Goal: Find specific page/section: Find specific page/section

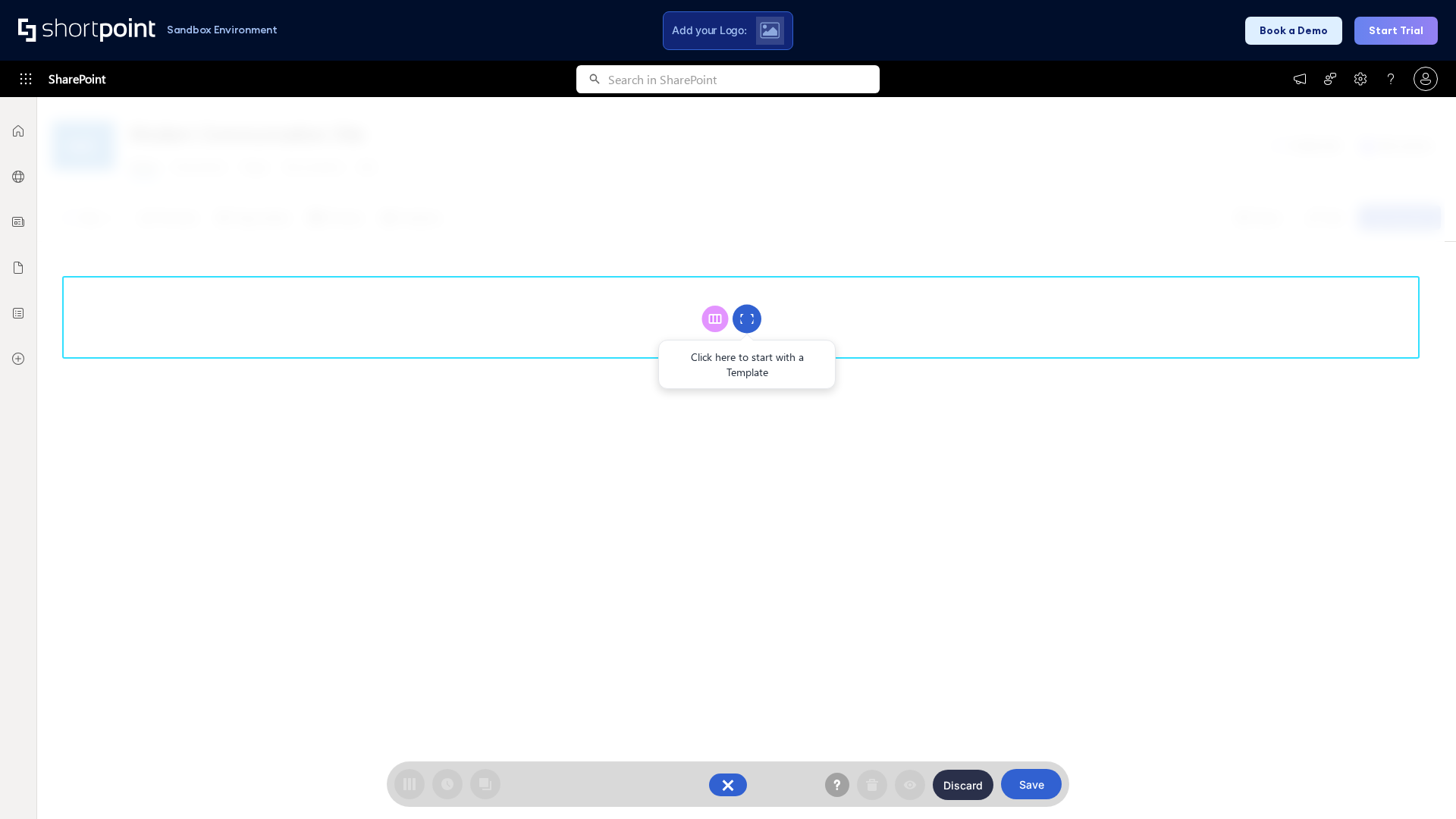
click at [747, 318] on circle at bounding box center [747, 319] width 29 height 29
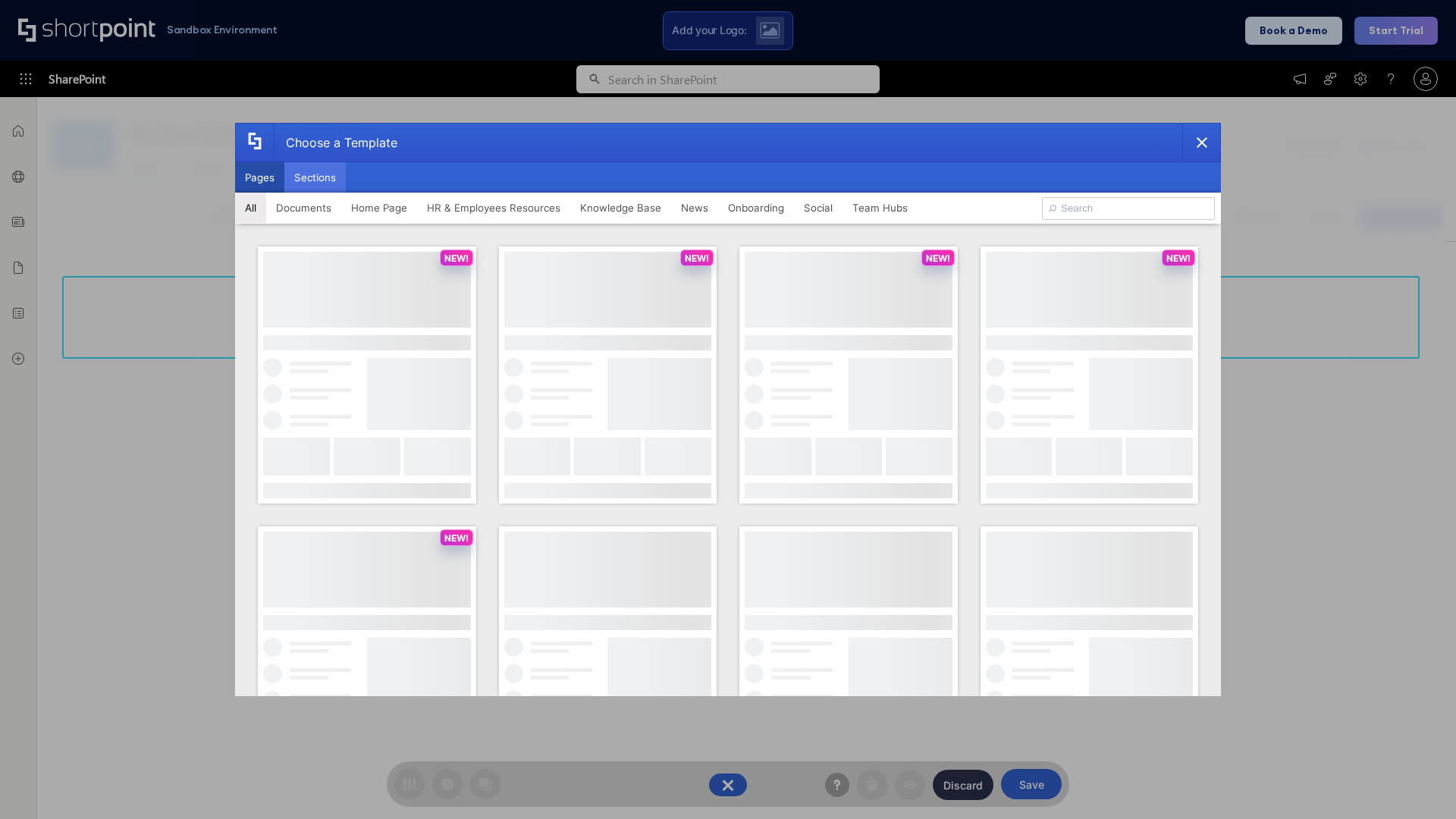
click at [315, 177] on button "Sections" at bounding box center [315, 177] width 62 height 30
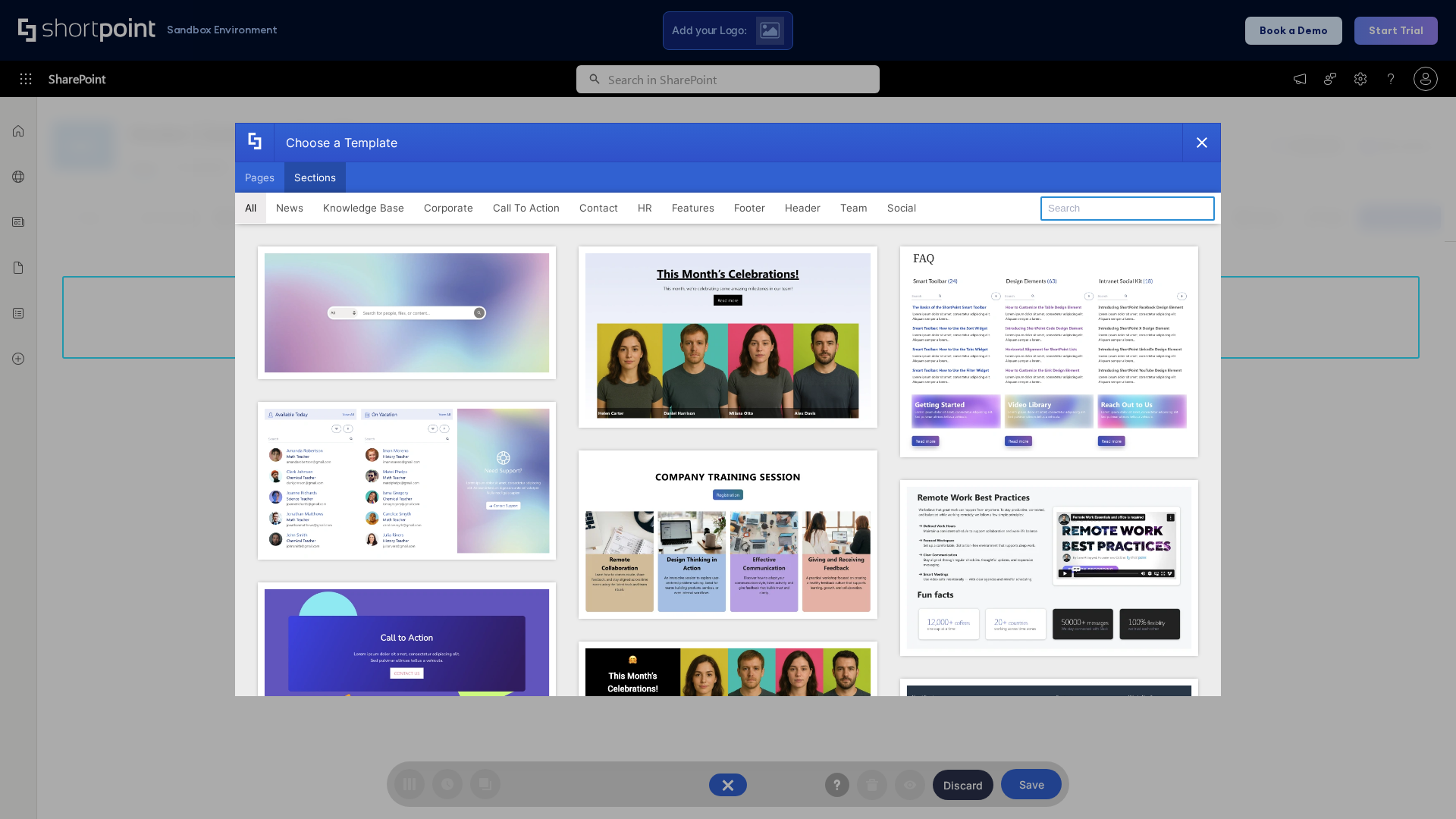
type input "FAQ 6"
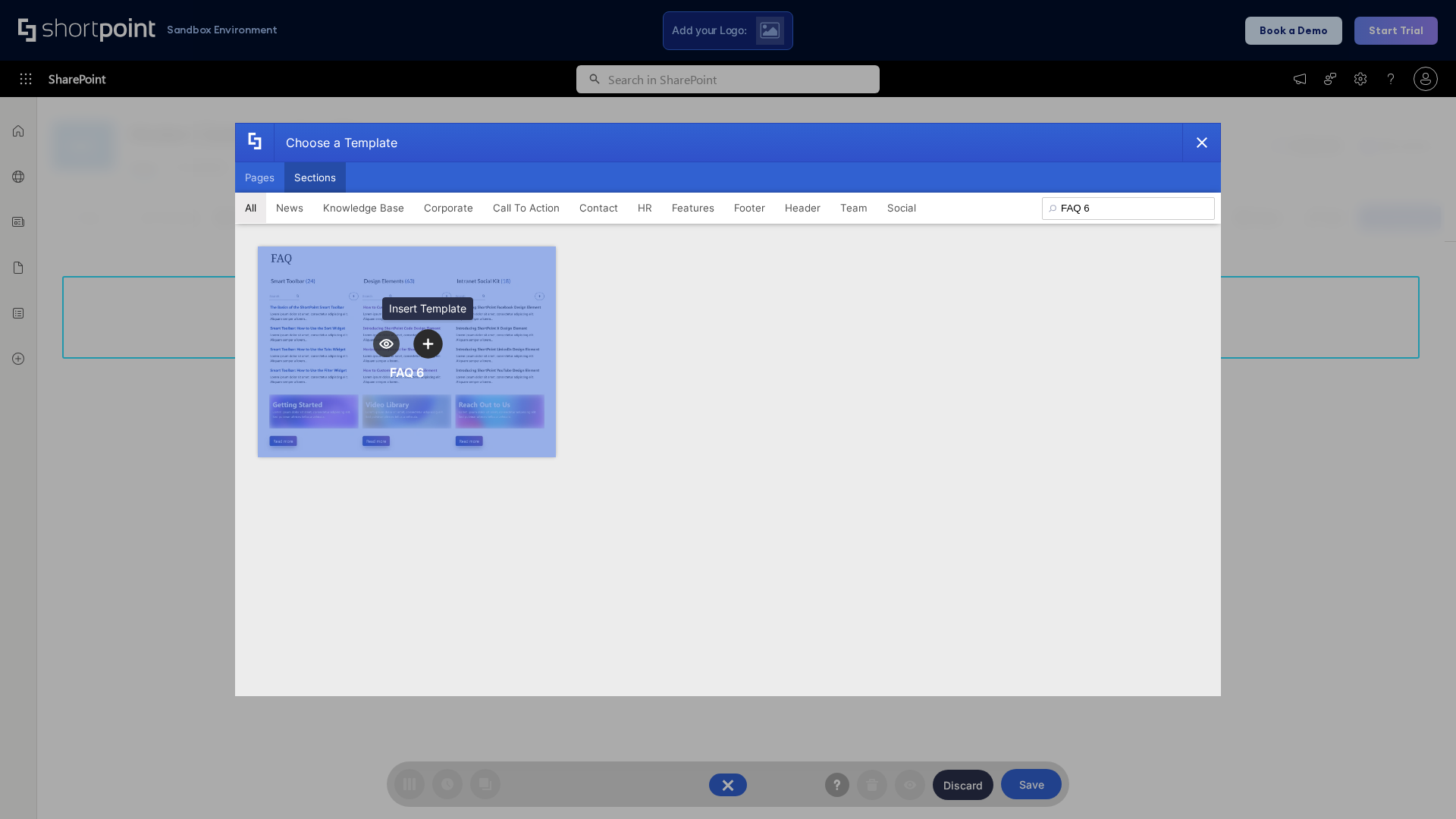
click at [427, 343] on icon "template selector" at bounding box center [427, 344] width 10 height 10
